Goal: Information Seeking & Learning: Check status

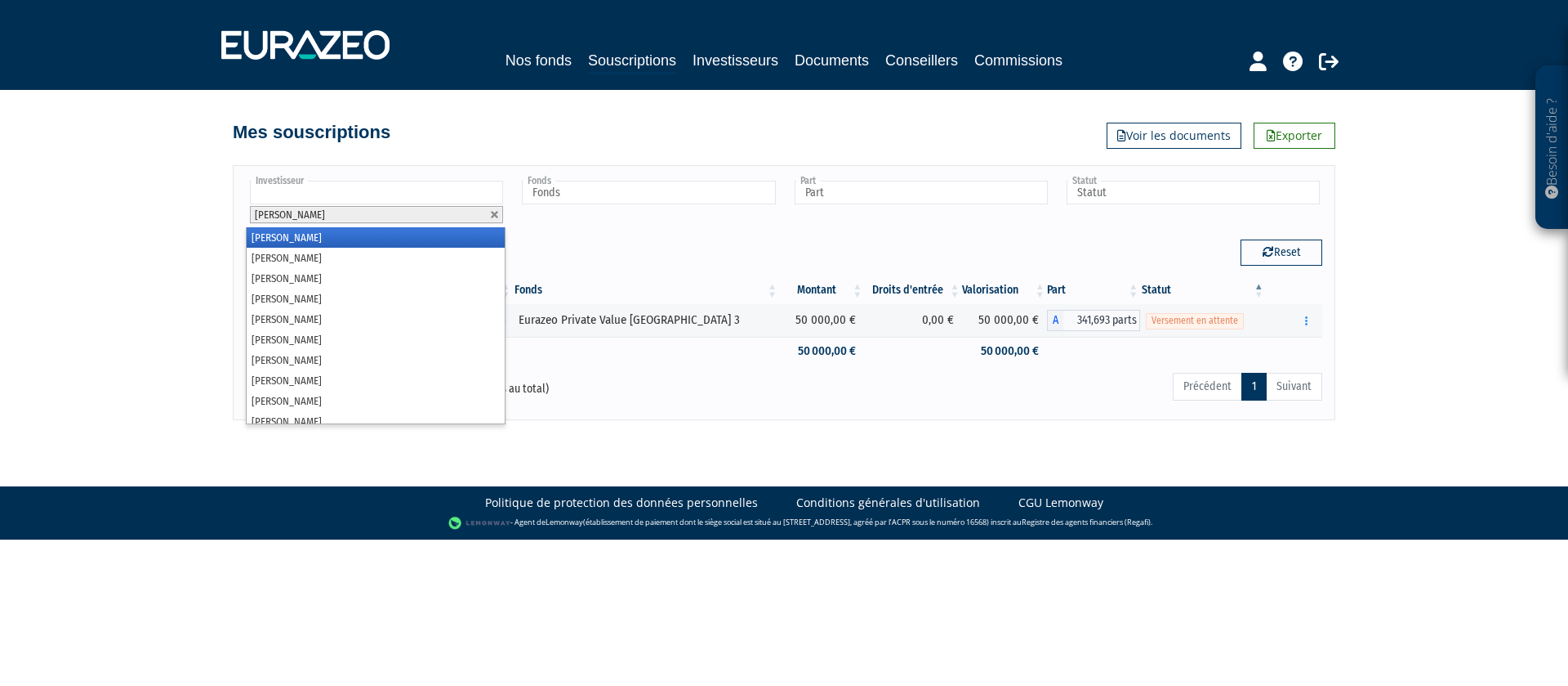
click at [330, 194] on input "text" at bounding box center [376, 193] width 253 height 24
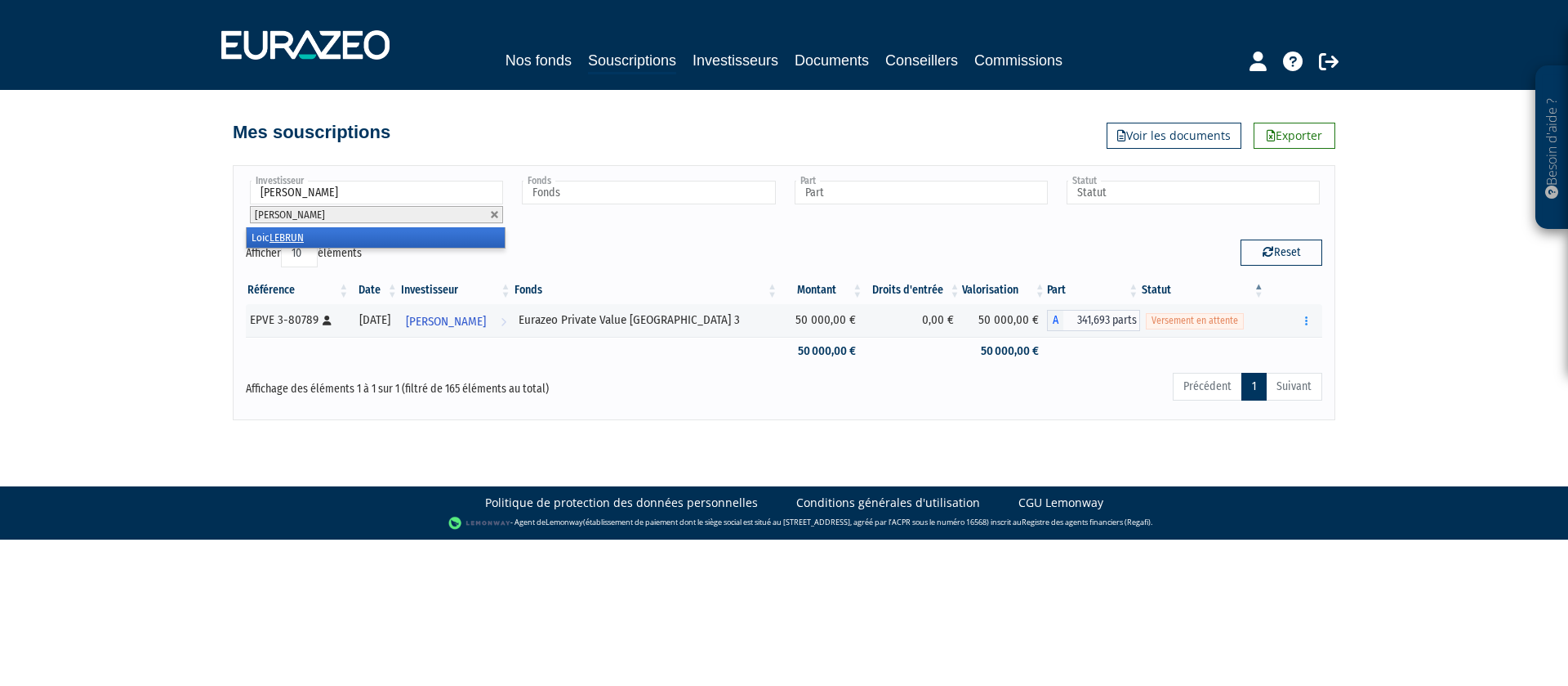
type input "lebrun"
click at [307, 235] on li "[PERSON_NAME]" at bounding box center [375, 237] width 258 height 20
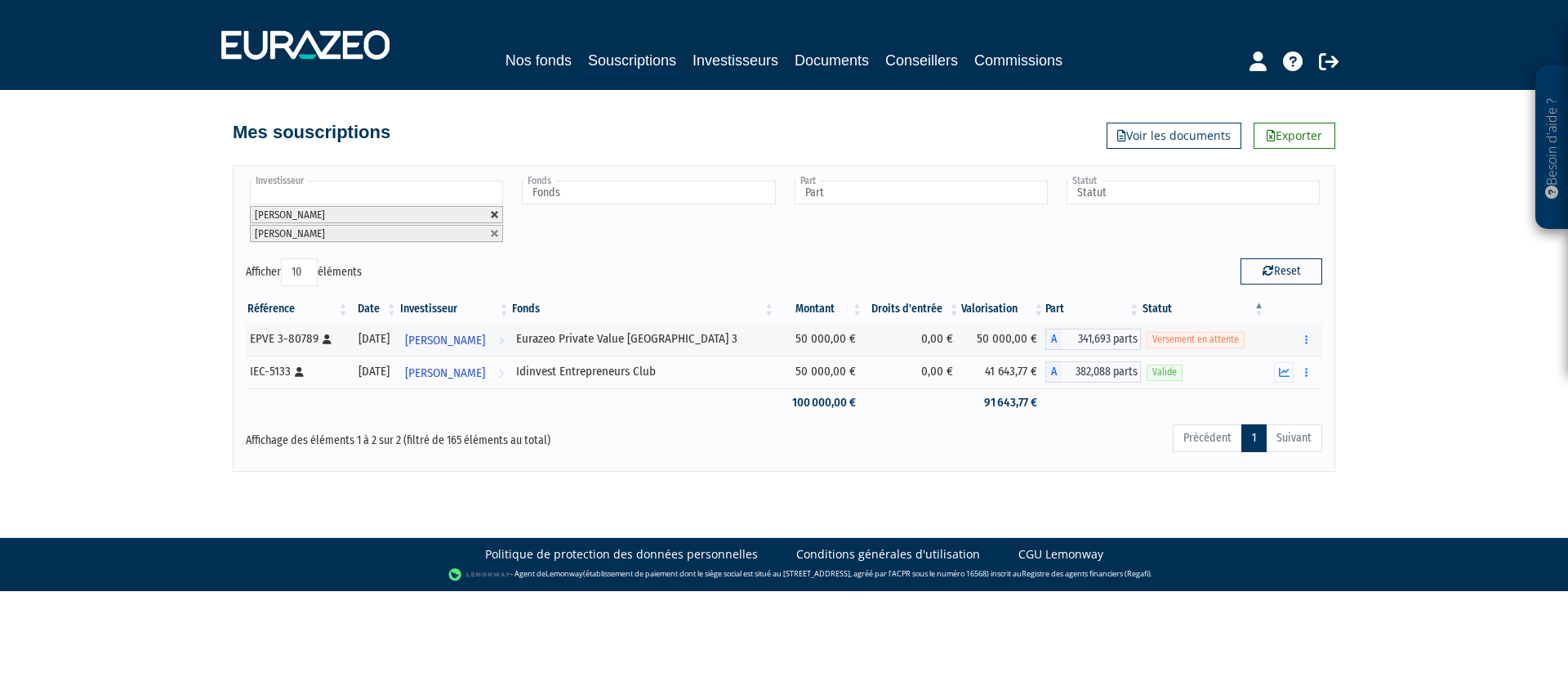
click at [496, 214] on link at bounding box center [495, 214] width 9 height 9
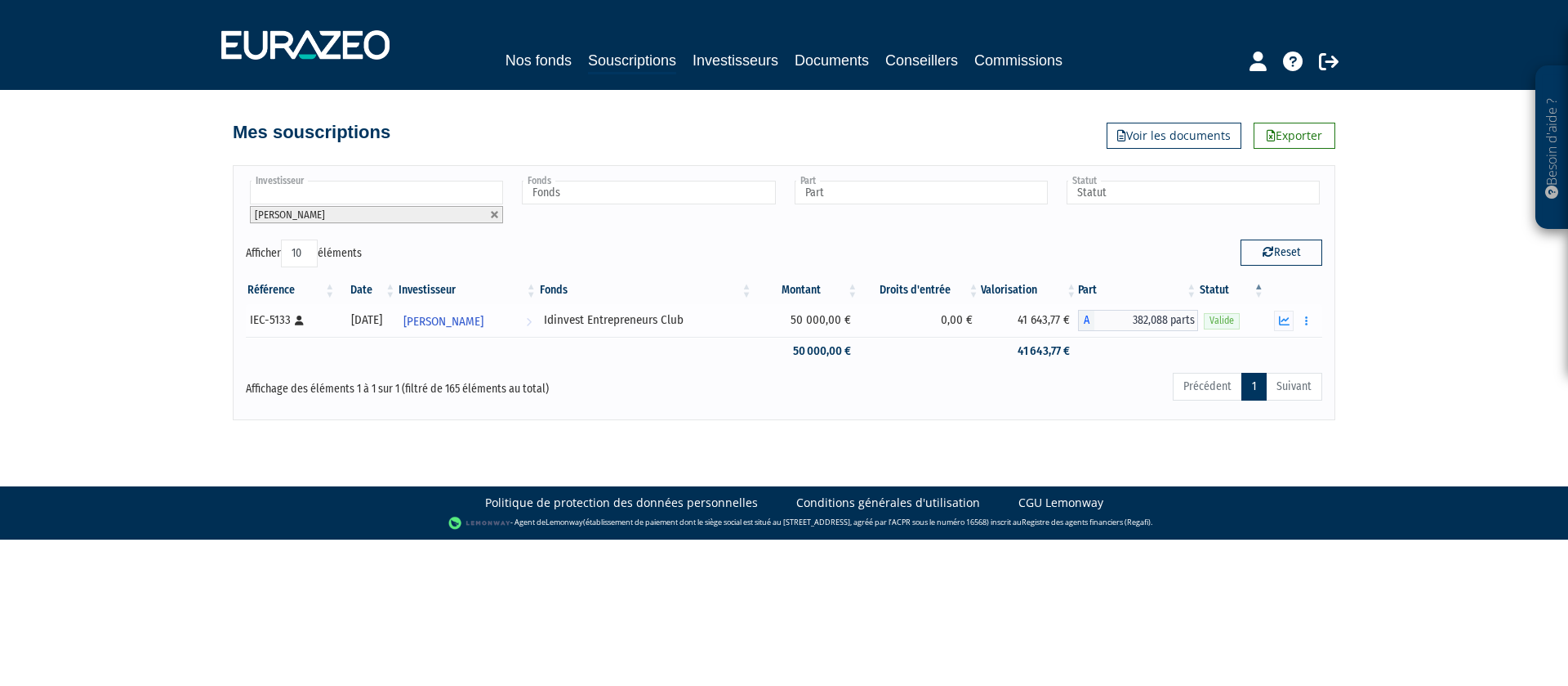
click at [890, 319] on td "0,00 €" at bounding box center [920, 320] width 121 height 32
click at [483, 327] on span "[PERSON_NAME]" at bounding box center [443, 321] width 80 height 30
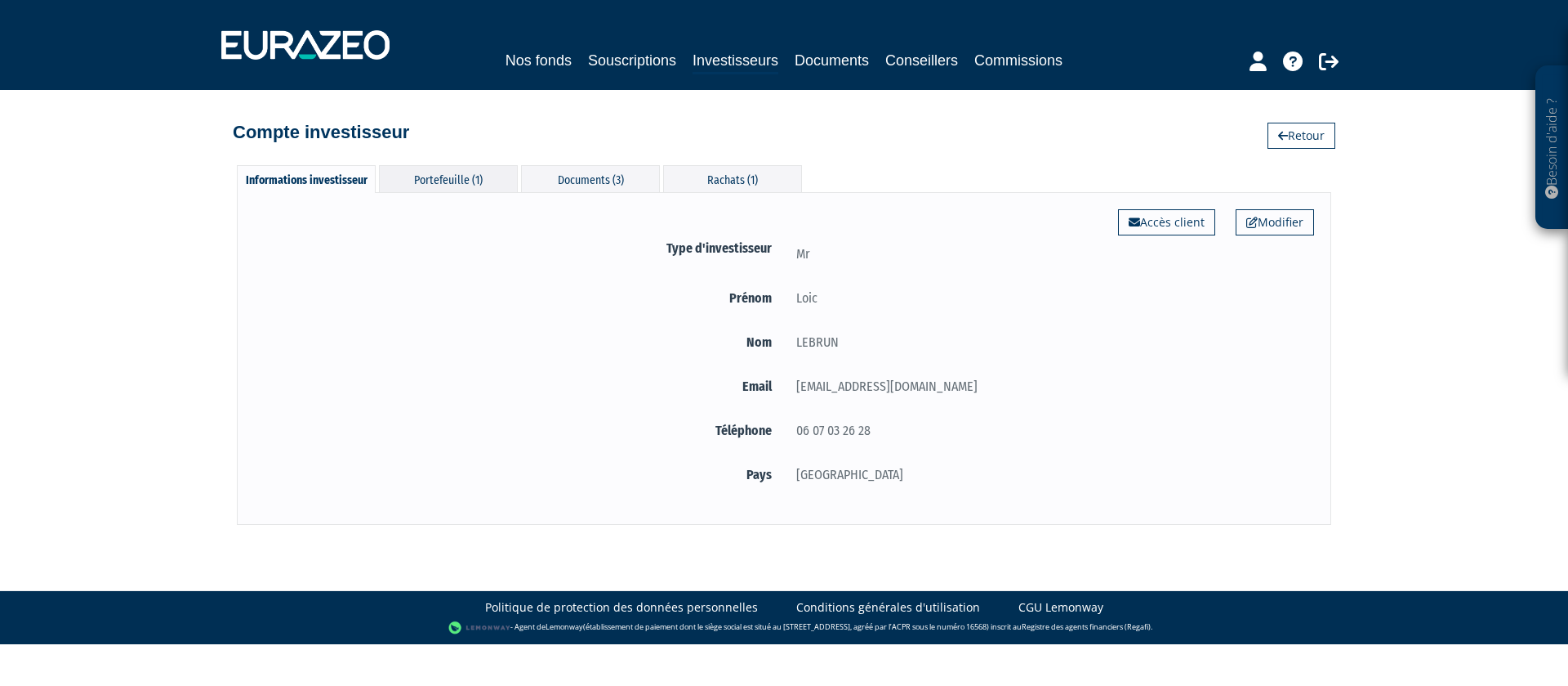
click at [461, 176] on div "Portefeuille (1)" at bounding box center [448, 178] width 139 height 27
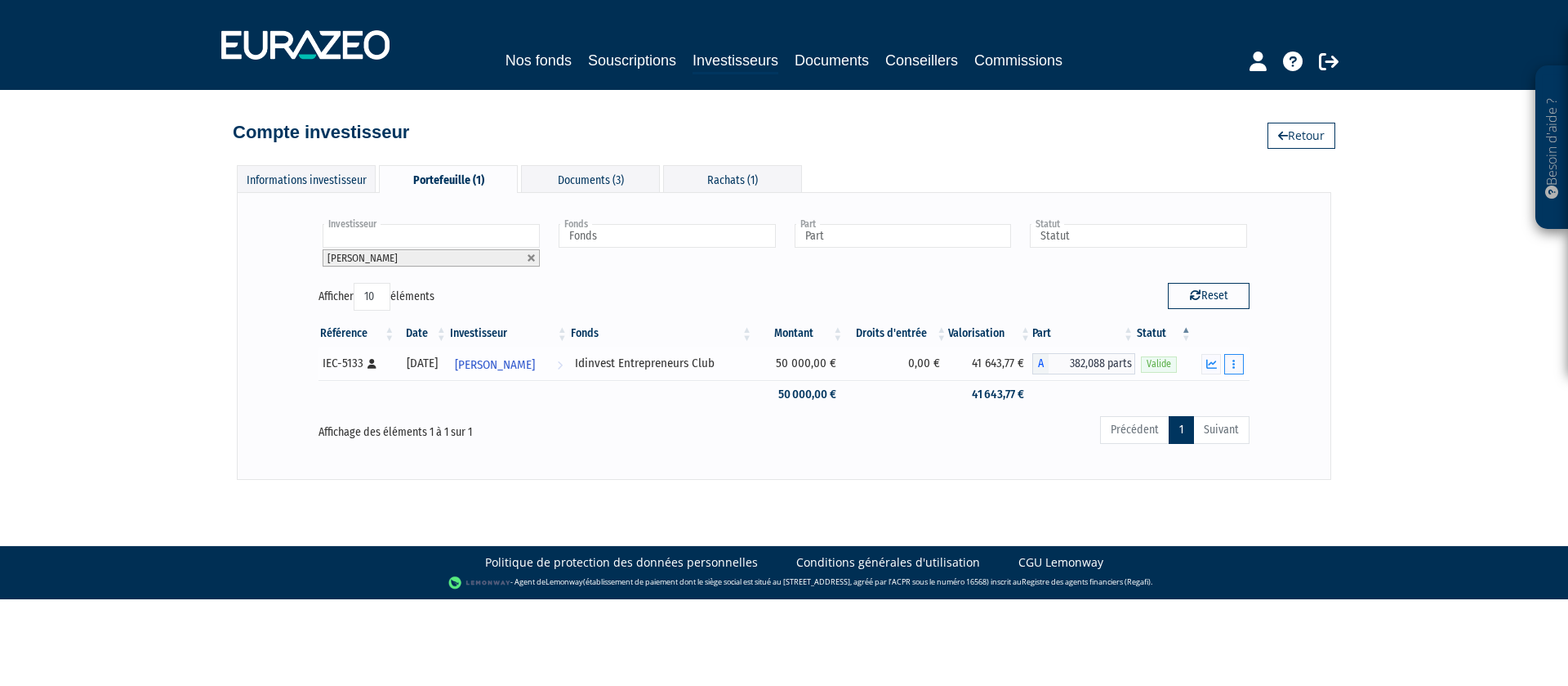
click at [1233, 363] on icon "button" at bounding box center [1233, 363] width 3 height 10
click at [1173, 453] on link "Historique de rachat(s)" at bounding box center [1172, 455] width 135 height 27
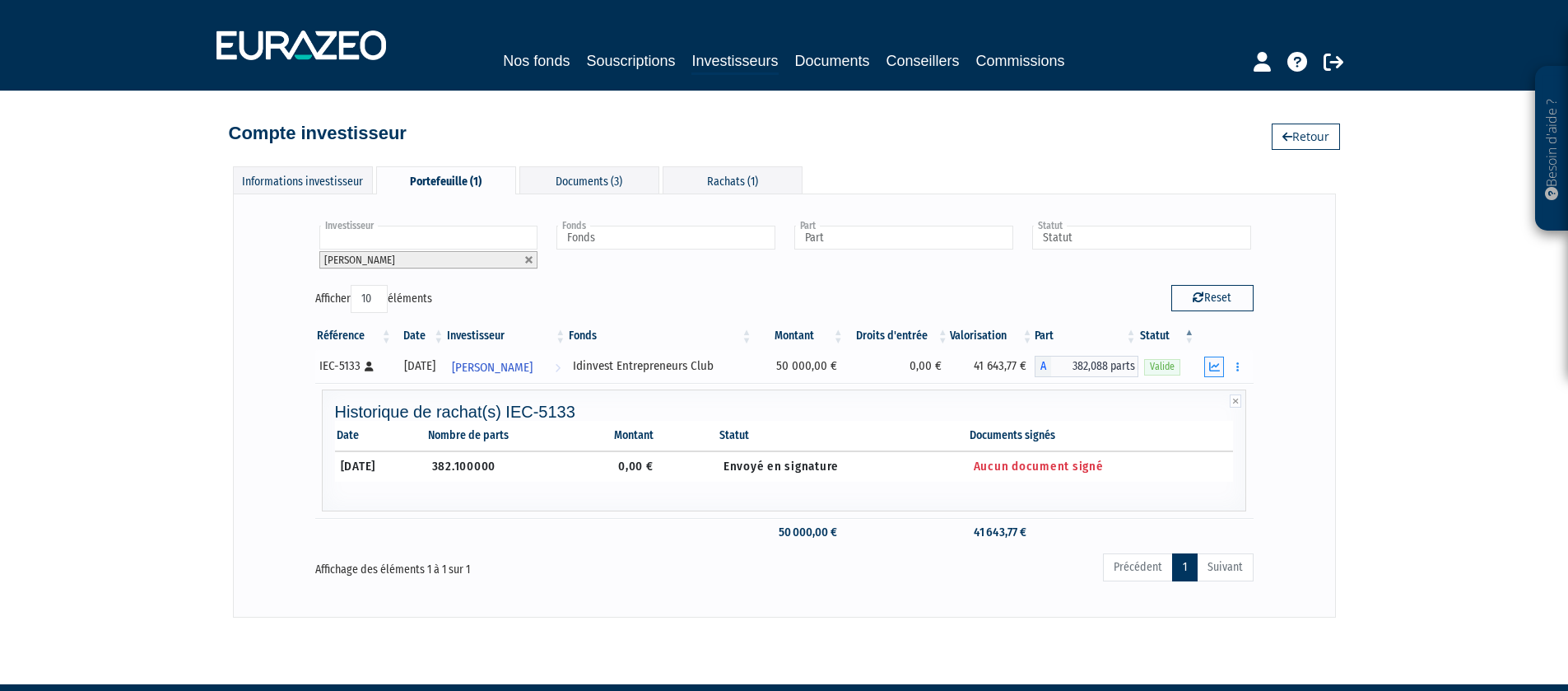
click at [1222, 364] on button "button" at bounding box center [1213, 367] width 20 height 21
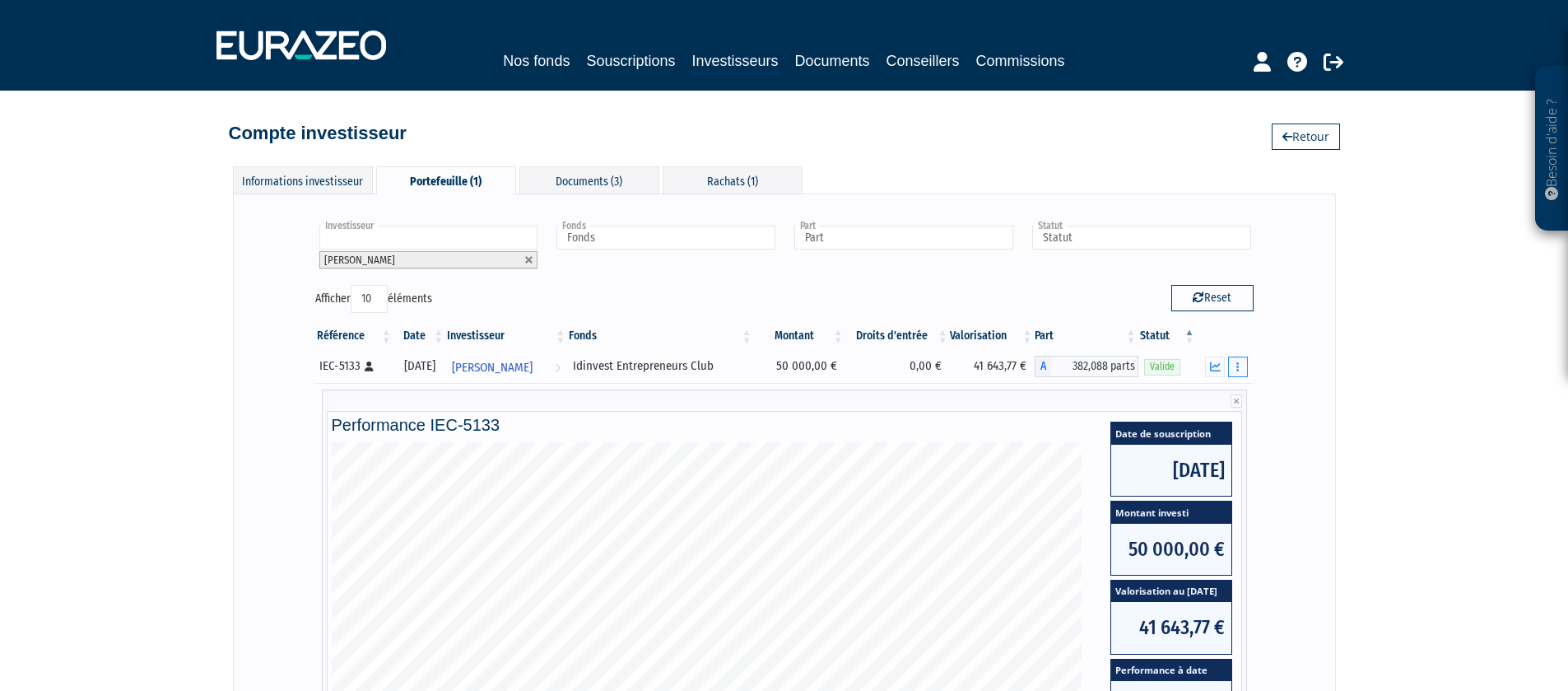
click at [1230, 364] on button "button" at bounding box center [1237, 367] width 20 height 21
click at [1183, 423] on link "Rachat libre" at bounding box center [1174, 427] width 136 height 28
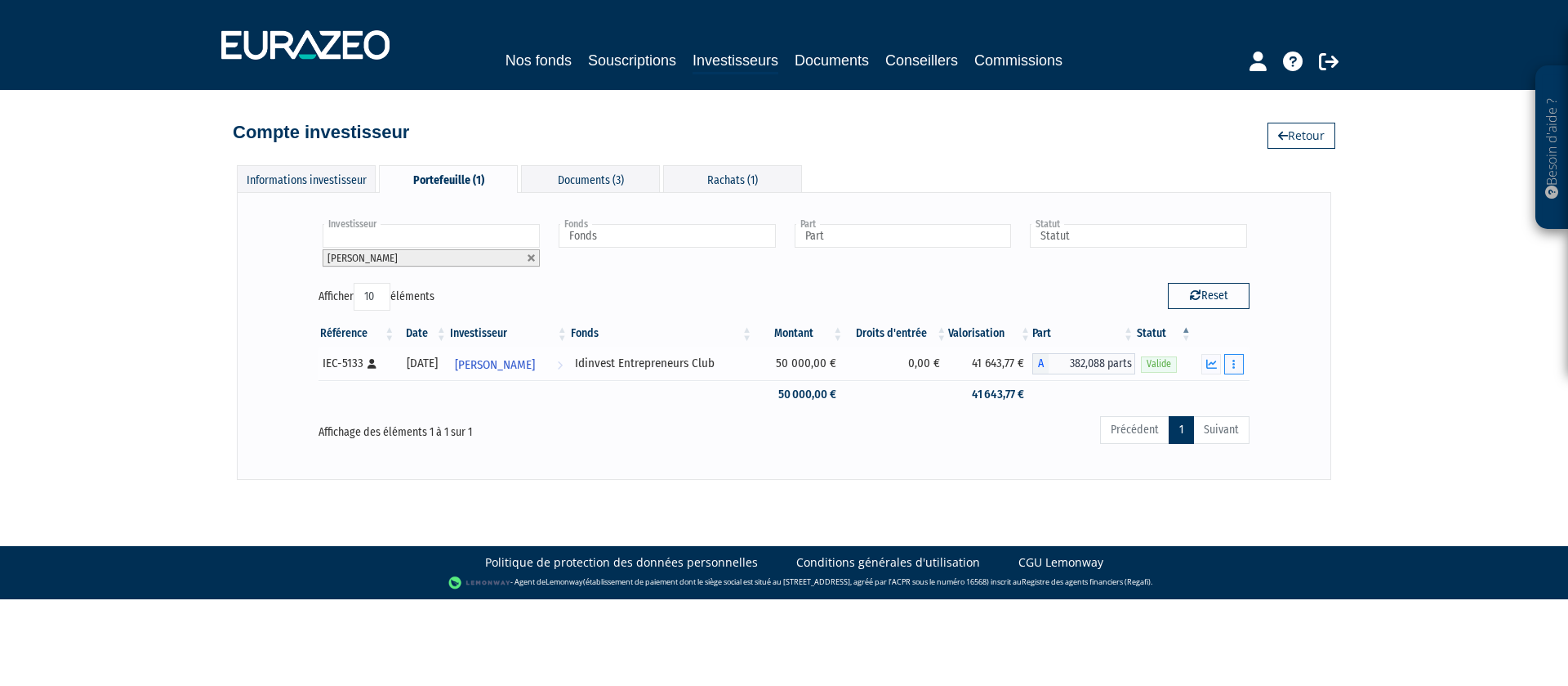
click at [1239, 361] on button "button" at bounding box center [1234, 364] width 20 height 20
click at [1343, 369] on div "Besoin d'aide ? × J'ai besoin d'aide Si vous avez une question à propos du fonc…" at bounding box center [784, 240] width 1568 height 480
click at [644, 235] on input "text" at bounding box center [667, 235] width 217 height 24
type input "Fonds"
click at [971, 164] on div "Informations investisseur Portefeuille (1) Documents (3) Rachats (1) Modifier A…" at bounding box center [784, 313] width 931 height 330
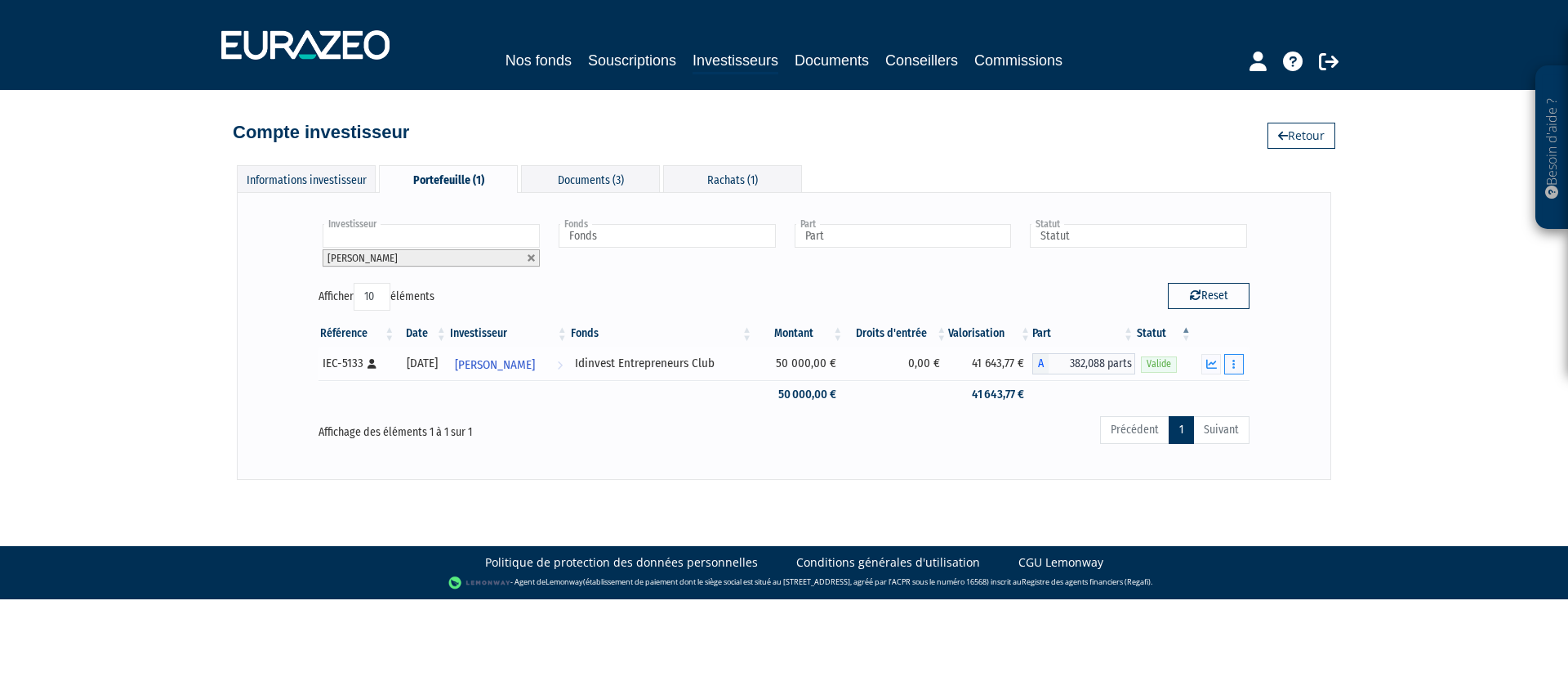
click at [1237, 366] on button "button" at bounding box center [1234, 364] width 20 height 20
click at [1189, 451] on link "Historique de rachat(s)" at bounding box center [1172, 455] width 135 height 27
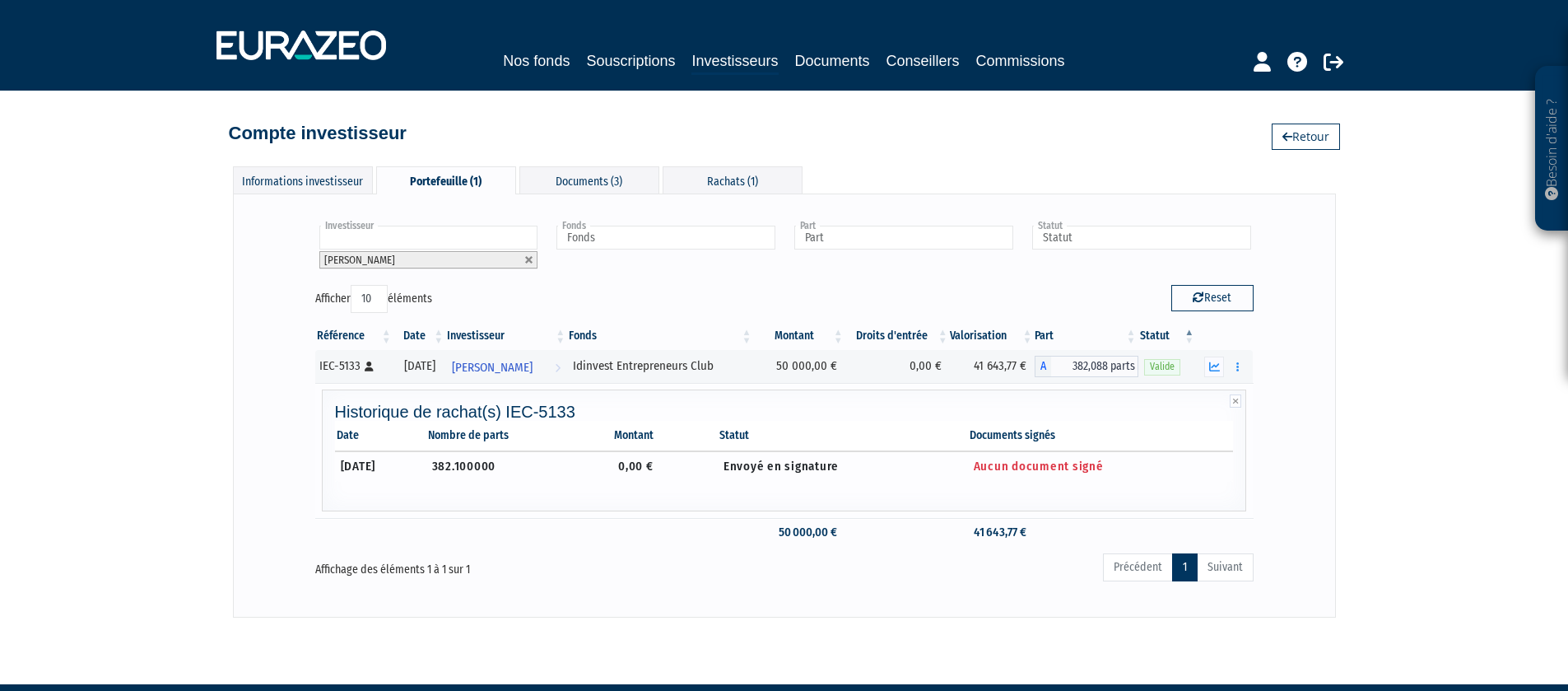
click at [1071, 463] on span "Aucun document signé" at bounding box center [1038, 465] width 130 height 15
click at [1240, 369] on button "button" at bounding box center [1236, 367] width 20 height 21
click at [1315, 391] on div "Investisseur Loic LEBRUN Loic LEBRUN Fonds Idinvest Entrepreneurs Club Fonds Id…" at bounding box center [784, 405] width 1068 height 389
click at [1308, 374] on div "Investisseur Loic LEBRUN Loic LEBRUN Fonds Idinvest Entrepreneurs Club Fonds Id…" at bounding box center [784, 405] width 1068 height 389
click at [912, 418] on h4 "Historique de rachat(s) IEC-5133" at bounding box center [784, 411] width 899 height 18
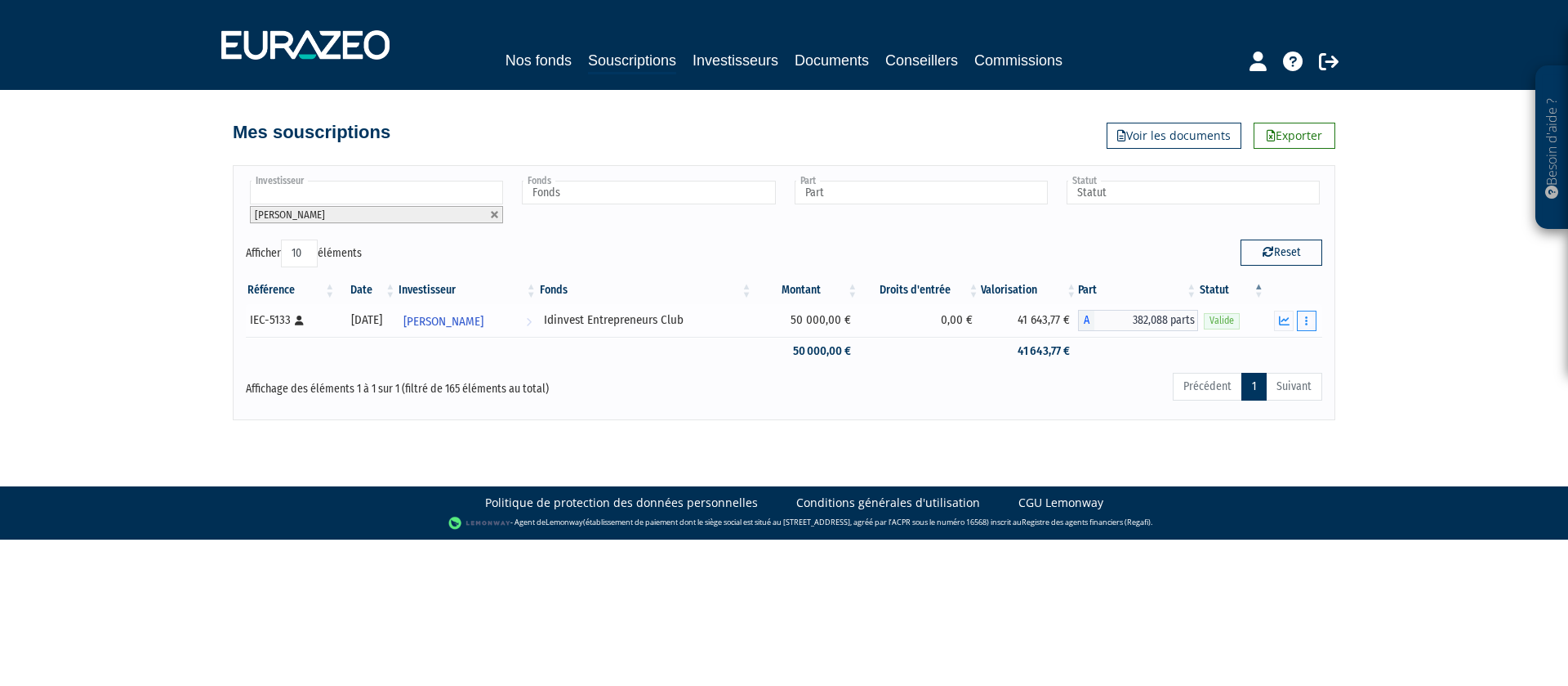
click at [1308, 317] on button "button" at bounding box center [1306, 321] width 20 height 20
click at [1258, 414] on link "Historique de rachat(s)" at bounding box center [1244, 411] width 135 height 27
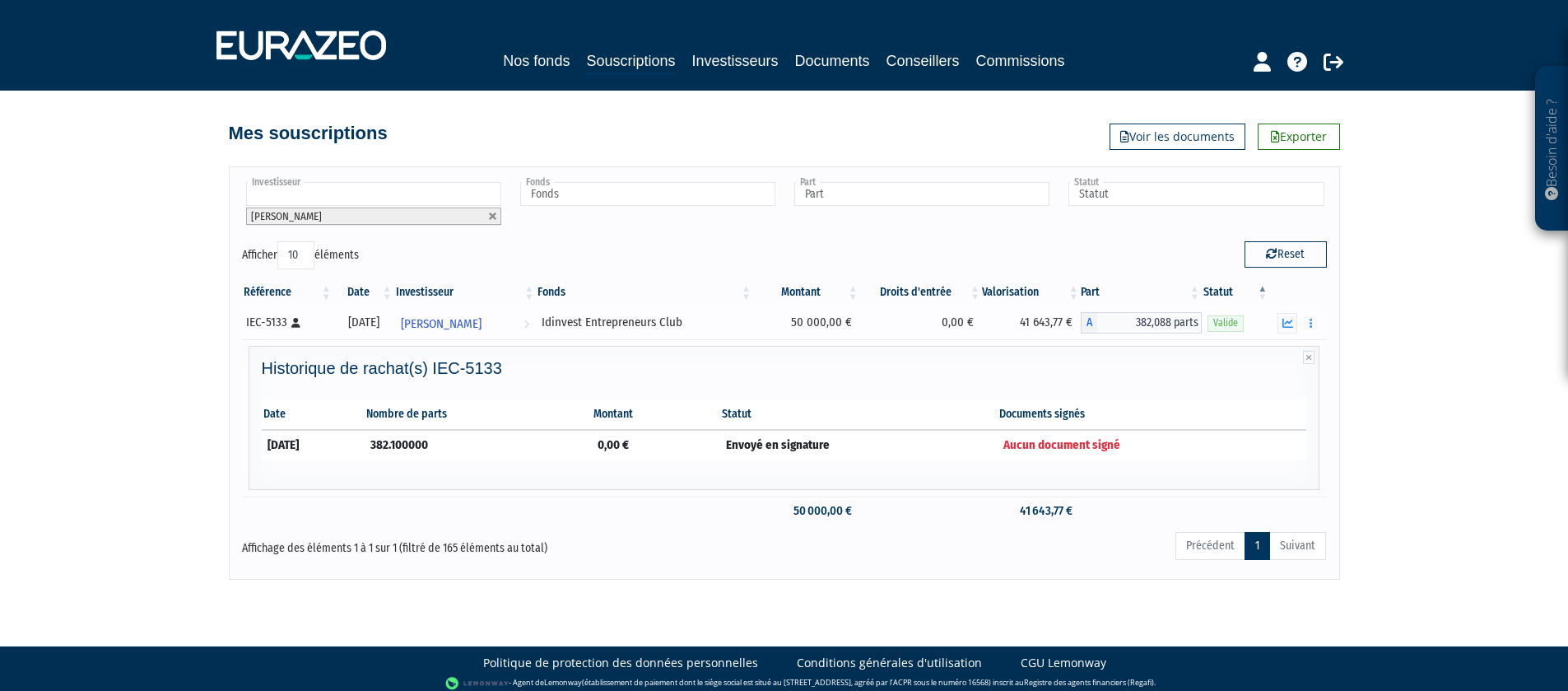
drag, startPoint x: 242, startPoint y: 323, endPoint x: 286, endPoint y: 321, distance: 44.0
click at [286, 321] on td "IEC-5133 [Français] Personne physique" at bounding box center [288, 322] width 91 height 33
copy div "IEC-5133"
